Goal: Task Accomplishment & Management: Use online tool/utility

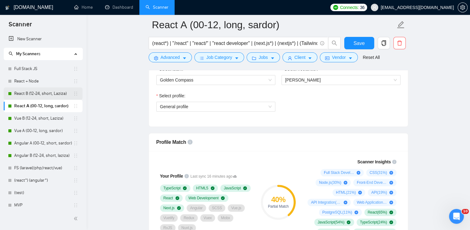
click at [44, 89] on link "React B (12-24, short, Laziza)" at bounding box center [43, 93] width 59 height 12
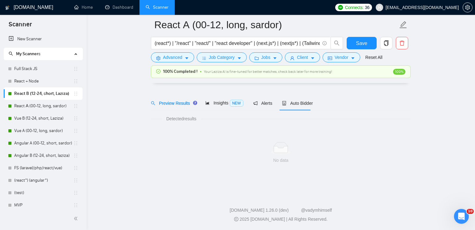
click at [40, 91] on link "React B (12-24, short, Laziza)" at bounding box center [43, 93] width 59 height 12
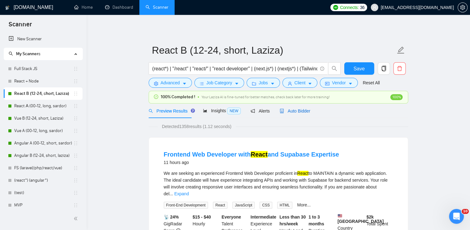
click at [298, 110] on span "Auto Bidder" at bounding box center [295, 110] width 31 height 5
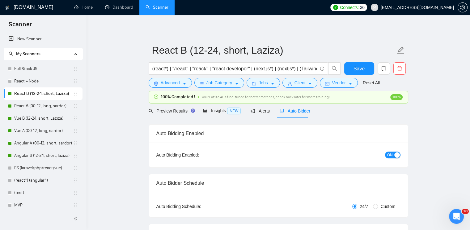
checkbox input "true"
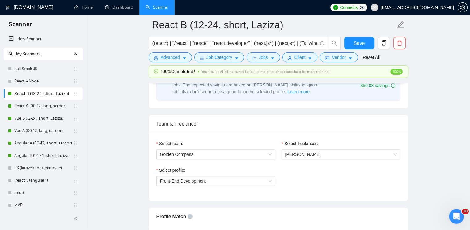
scroll to position [340, 0]
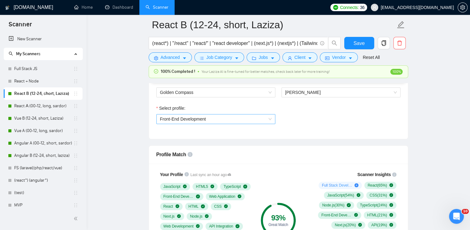
click at [203, 117] on span "Front-End Development" at bounding box center [183, 118] width 46 height 5
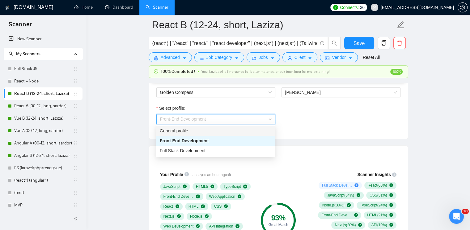
click at [195, 127] on div "General profile" at bounding box center [216, 130] width 112 height 7
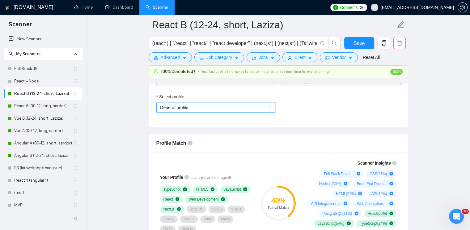
scroll to position [371, 0]
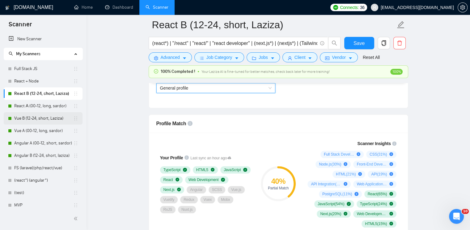
click at [22, 118] on link "Vue B (12-24, short, Laziza)" at bounding box center [43, 118] width 59 height 12
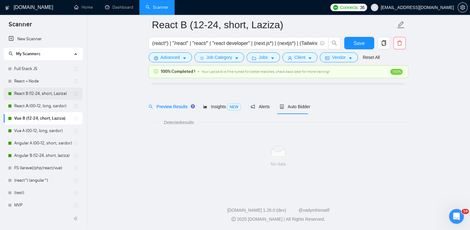
scroll to position [9, 0]
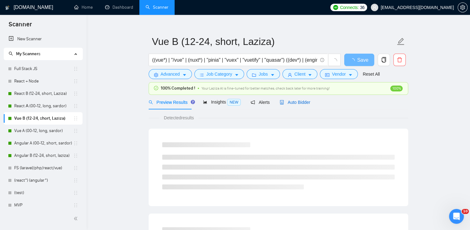
click at [289, 104] on span "Auto Bidder" at bounding box center [295, 102] width 31 height 5
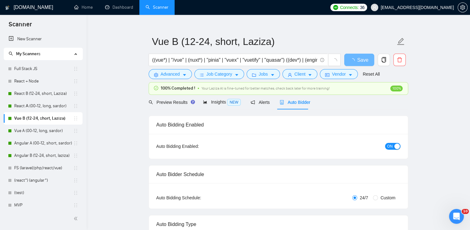
checkbox input "true"
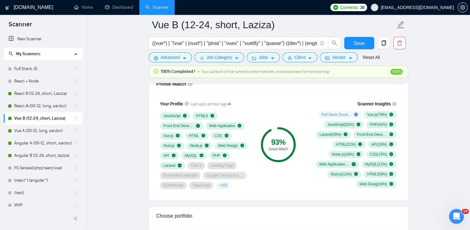
scroll to position [318, 0]
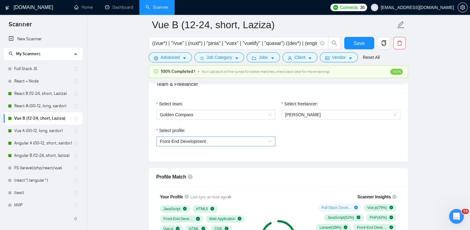
click at [189, 141] on span "Front-End Development" at bounding box center [183, 141] width 46 height 5
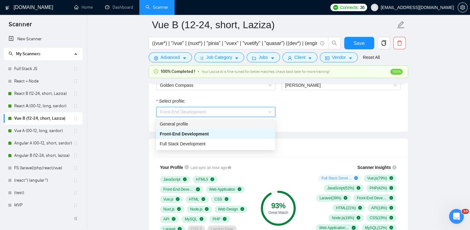
scroll to position [349, 0]
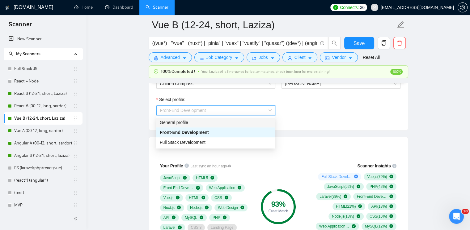
click at [191, 121] on div "General profile" at bounding box center [216, 122] width 112 height 7
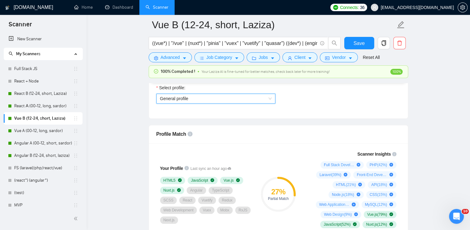
scroll to position [380, 0]
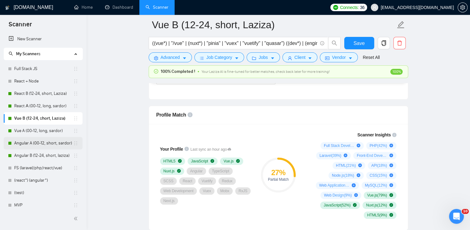
click at [28, 143] on link "Angular A (00-12, short, sardor)" at bounding box center [43, 143] width 59 height 12
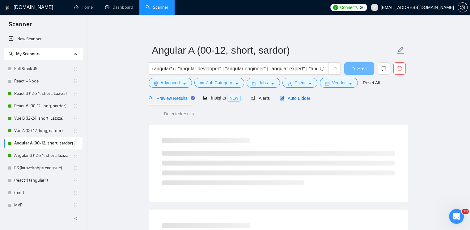
click at [289, 99] on span "Auto Bidder" at bounding box center [295, 98] width 31 height 5
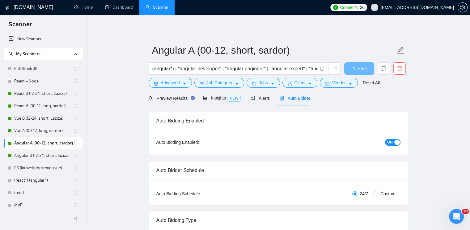
radio input "false"
radio input "true"
checkbox input "true"
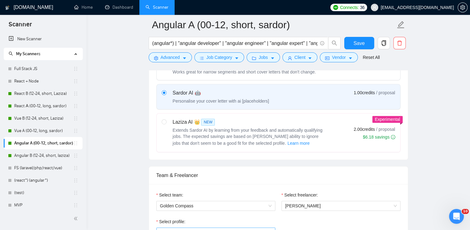
scroll to position [371, 0]
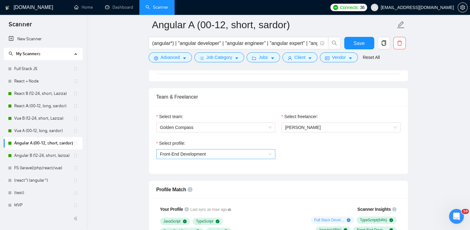
click at [232, 156] on span "Front-End Development" at bounding box center [216, 153] width 112 height 9
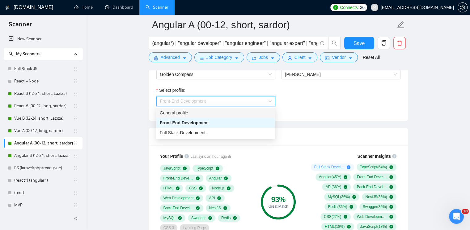
scroll to position [433, 0]
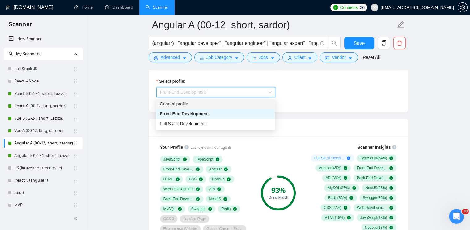
click at [191, 104] on div "General profile" at bounding box center [216, 103] width 112 height 7
